Goal: Browse casually: Explore the website without a specific task or goal

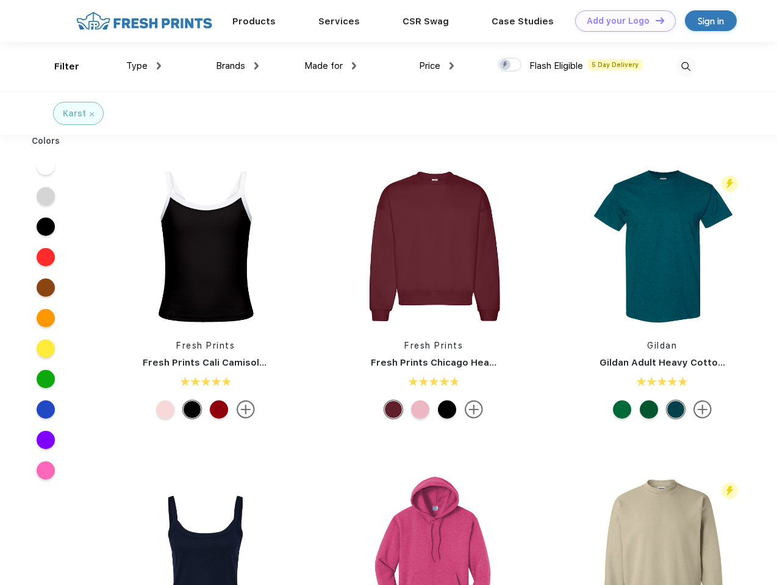
click at [621, 21] on link "Add your Logo Design Tool" at bounding box center [625, 20] width 101 height 21
click at [0, 0] on div "Design Tool" at bounding box center [0, 0] width 0 height 0
click at [654, 20] on link "Add your Logo Design Tool" at bounding box center [625, 20] width 101 height 21
click at [59, 66] on div "Filter" at bounding box center [66, 67] width 25 height 14
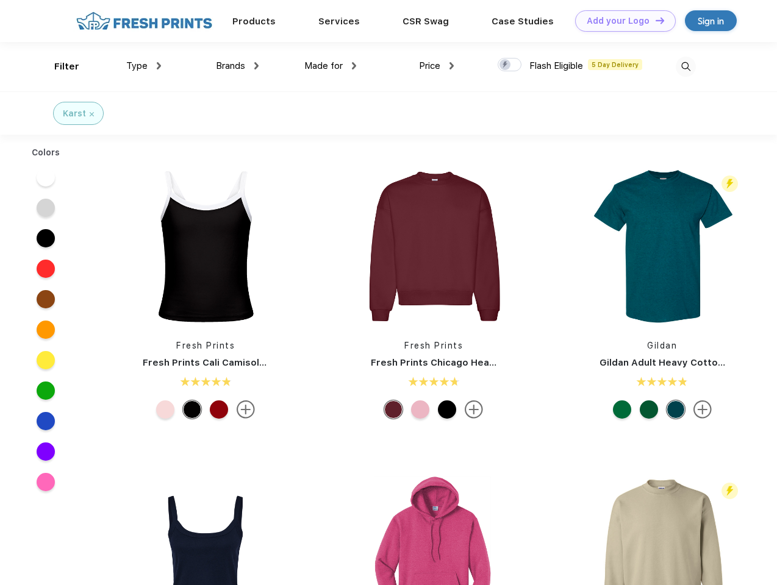
click at [144, 66] on span "Type" at bounding box center [136, 65] width 21 height 11
click at [237, 66] on span "Brands" at bounding box center [230, 65] width 29 height 11
click at [330, 66] on span "Made for" at bounding box center [323, 65] width 38 height 11
click at [437, 66] on span "Price" at bounding box center [429, 65] width 21 height 11
click at [510, 65] on div at bounding box center [510, 64] width 24 height 13
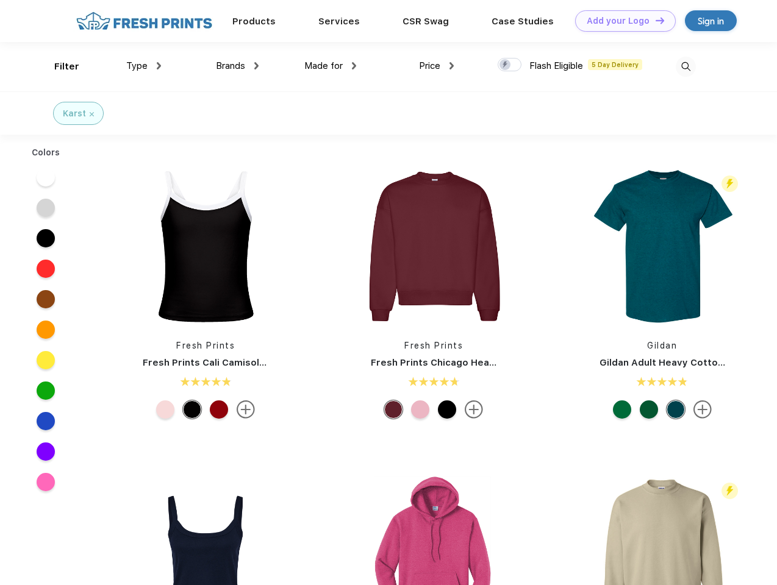
click at [505, 65] on input "checkbox" at bounding box center [502, 61] width 8 height 8
click at [685, 66] on img at bounding box center [686, 67] width 20 height 20
